Goal: Task Accomplishment & Management: Manage account settings

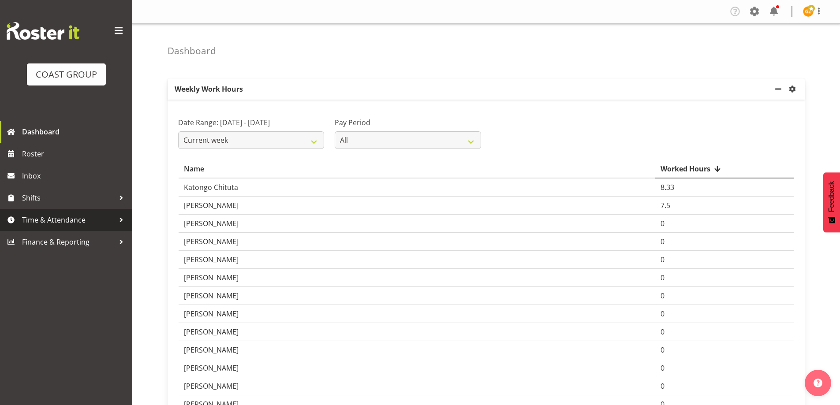
click at [52, 220] on span "Time & Attendance" at bounding box center [68, 219] width 93 height 13
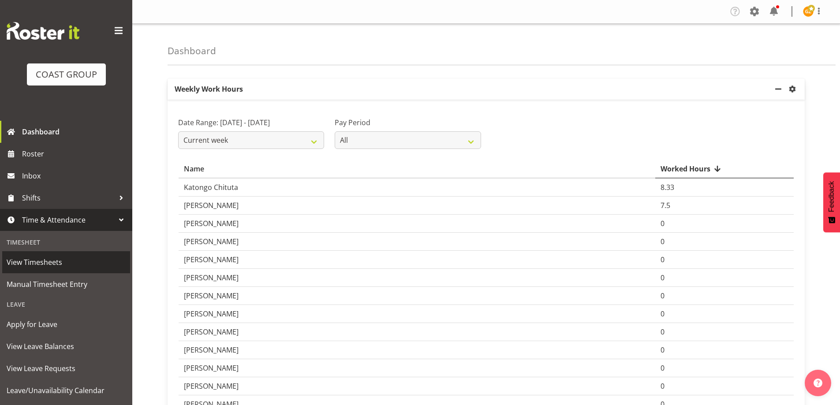
click at [51, 263] on span "View Timesheets" at bounding box center [66, 262] width 119 height 13
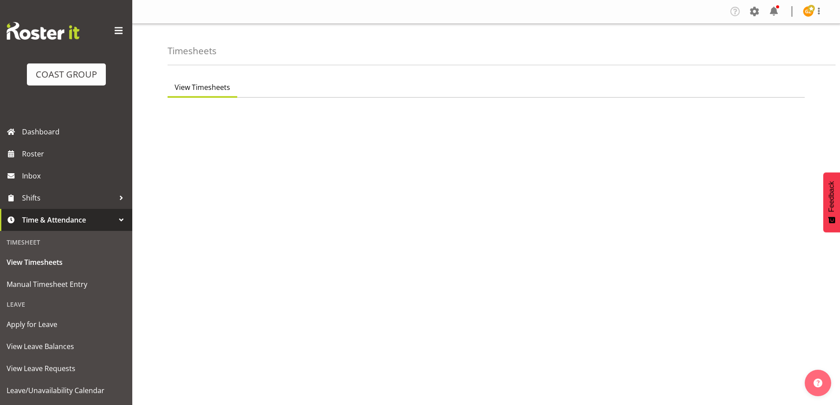
select select "150"
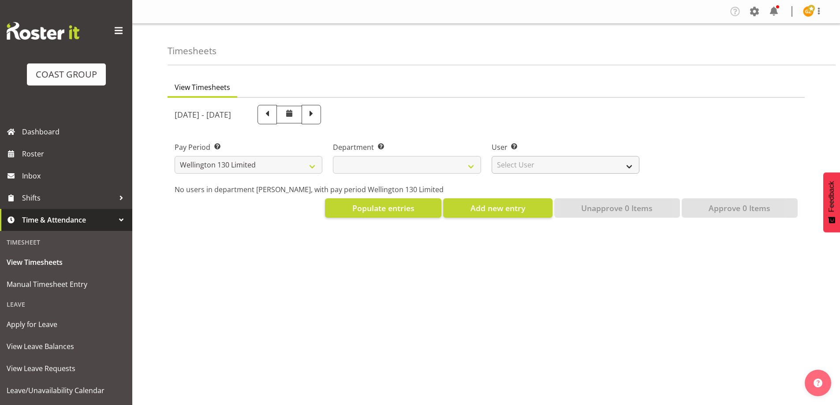
select select
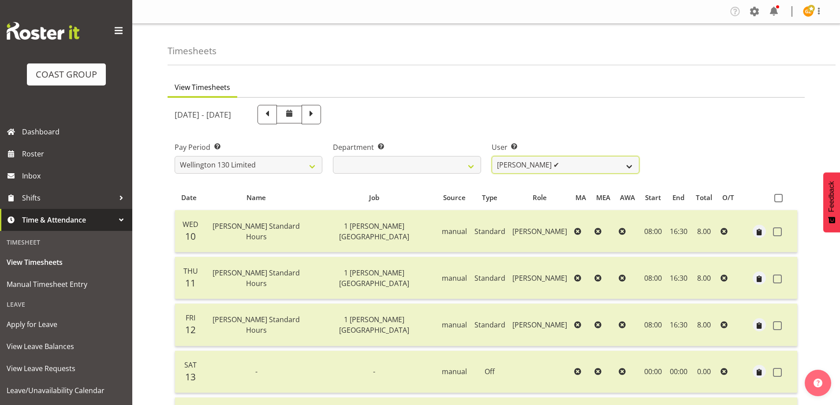
click at [627, 168] on select "Andreana Norris ✔ Antonios Ziogas ✔ Craig Paul Norris ❌ Gaki Ziogas ✔ Gladys Ma…" at bounding box center [565, 165] width 148 height 18
select select "9949"
click at [491, 156] on select "Andreana Norris ✔ Antonios Ziogas ✔ Craig Paul Norris ❌ Gaki Ziogas ✔ Gladys Ma…" at bounding box center [565, 165] width 148 height 18
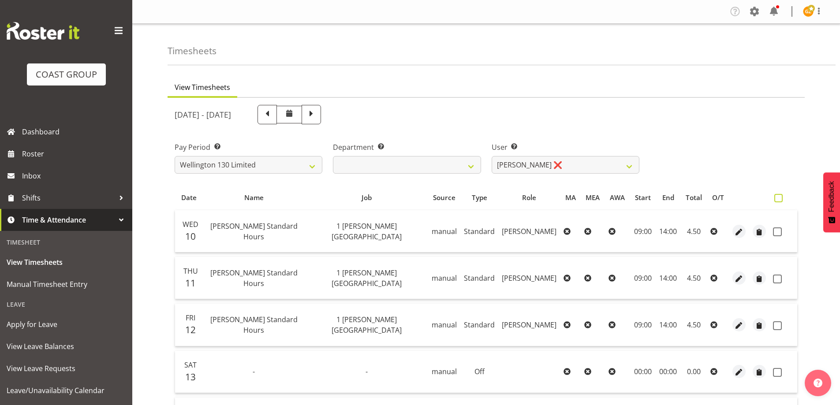
click at [779, 198] on span at bounding box center [778, 198] width 8 height 8
click at [779, 198] on input "checkbox" at bounding box center [777, 198] width 6 height 6
checkbox input "true"
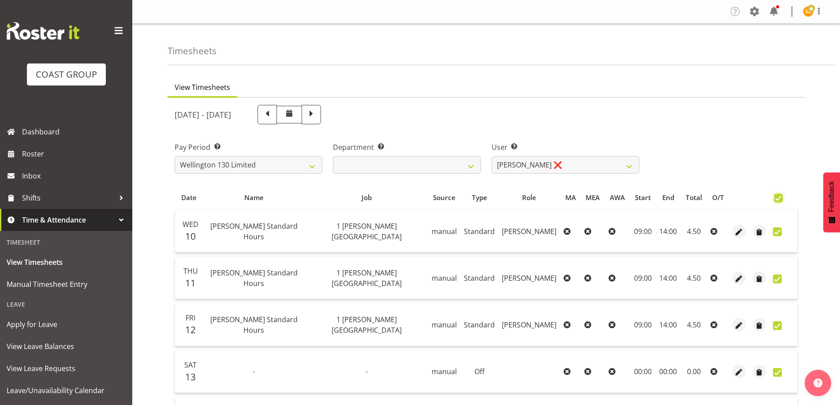
checkbox input "true"
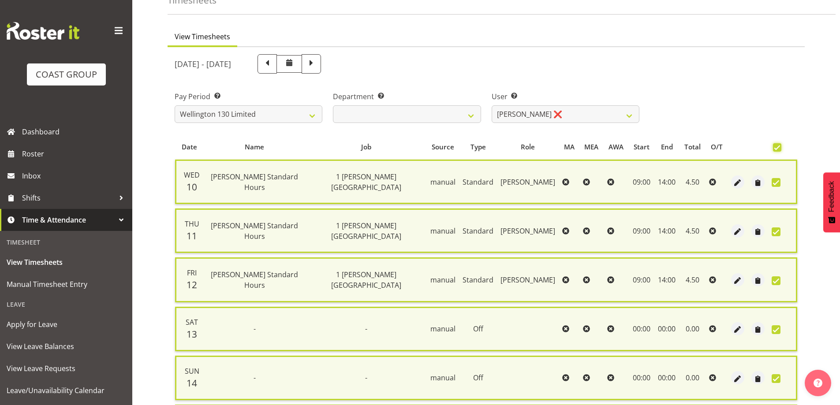
scroll to position [213, 0]
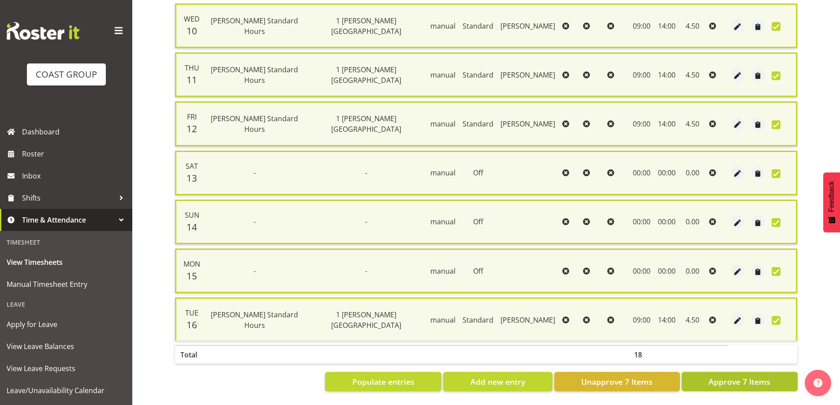
click at [751, 380] on span "Approve 7 Items" at bounding box center [739, 381] width 62 height 11
checkbox input "false"
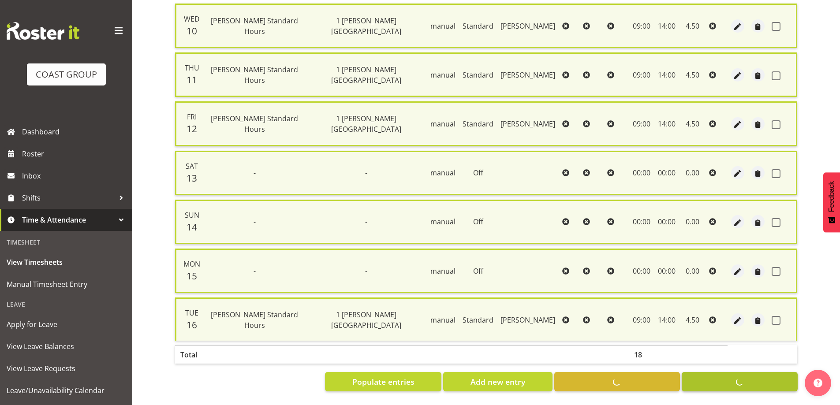
checkbox input "false"
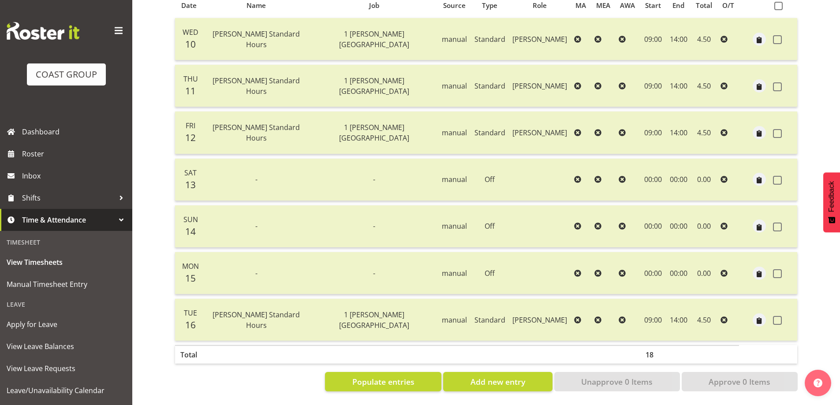
scroll to position [0, 0]
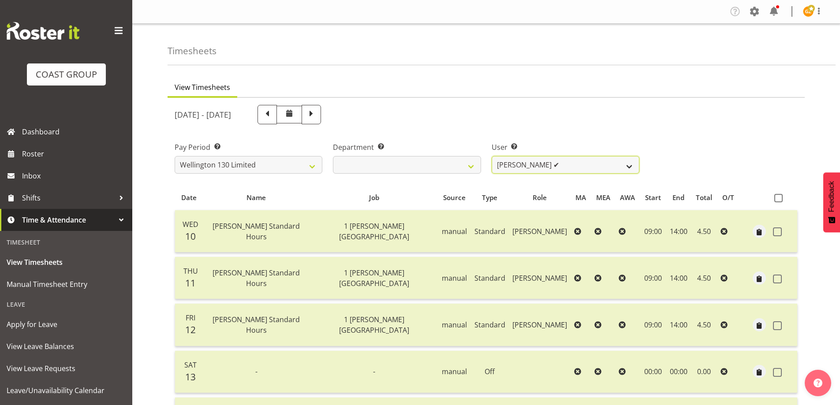
click at [630, 165] on select "Andreana Norris ✔ Antonios Ziogas ✔ Craig Paul Norris ❌ Gaki Ziogas ✔ Gladys Ma…" at bounding box center [565, 165] width 148 height 18
drag, startPoint x: 822, startPoint y: 10, endPoint x: 820, endPoint y: 15, distance: 5.2
click at [822, 11] on span at bounding box center [818, 11] width 11 height 11
click at [806, 45] on link "Log Out" at bounding box center [781, 46] width 85 height 16
